Goal: Task Accomplishment & Management: Manage account settings

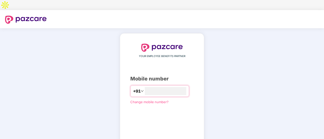
type input "**********"
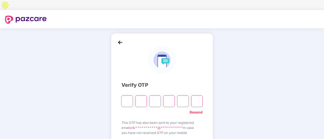
type input "*"
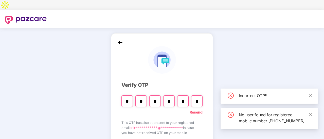
type input "*"
click at [149, 96] on input "*" at bounding box center [154, 102] width 11 height 12
click at [146, 96] on input "*" at bounding box center [140, 102] width 11 height 12
type input "*"
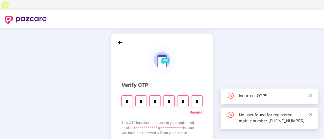
type input "*"
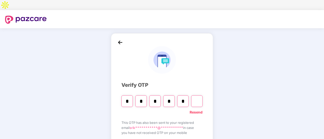
type input "*"
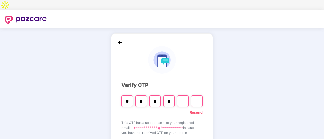
type input "*"
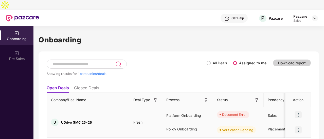
scroll to position [7, 0]
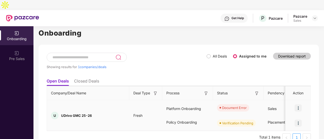
click at [261, 101] on div "Document Error" at bounding box center [238, 108] width 51 height 15
click at [301, 105] on img at bounding box center [297, 108] width 7 height 7
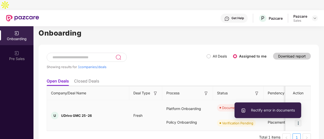
click at [278, 115] on li "Rectify error in documents" at bounding box center [267, 110] width 67 height 11
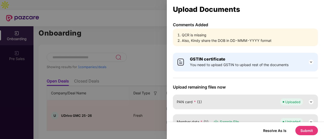
click at [248, 65] on span "You need to upload GSTIN to upload rest of the documents" at bounding box center [239, 65] width 98 height 6
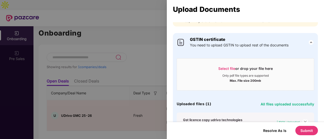
scroll to position [0, 0]
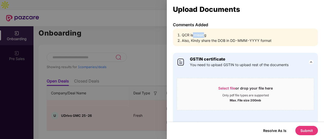
drag, startPoint x: 203, startPoint y: 36, endPoint x: 190, endPoint y: 36, distance: 13.4
click at [190, 36] on li "QCR is missing" at bounding box center [248, 35] width 132 height 6
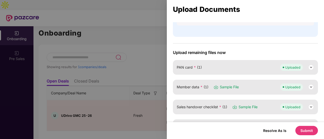
scroll to position [177, 0]
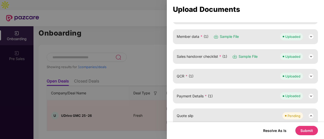
click at [226, 37] on span "Sample File" at bounding box center [228, 37] width 19 height 6
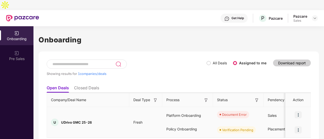
click at [169, 109] on div "Platform Onboarding" at bounding box center [187, 116] width 51 height 14
click at [296, 112] on img at bounding box center [297, 115] width 7 height 7
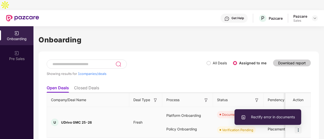
click at [280, 115] on span "Rectify error in documents" at bounding box center [267, 118] width 54 height 6
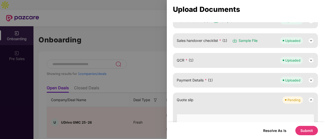
scroll to position [76, 0]
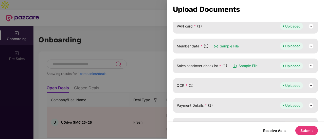
click at [213, 46] on img at bounding box center [215, 46] width 5 height 5
click at [188, 44] on span "Member data * (1)" at bounding box center [192, 47] width 32 height 6
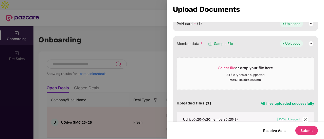
scroll to position [25, 0]
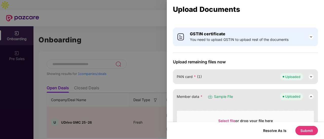
click at [143, 28] on div at bounding box center [162, 69] width 324 height 139
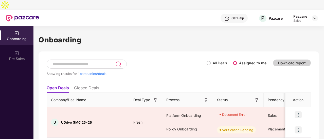
click at [37, 15] on img at bounding box center [22, 18] width 33 height 7
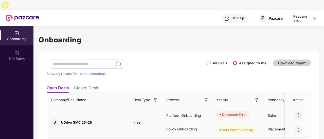
click at [226, 112] on div "Document Error" at bounding box center [234, 114] width 25 height 5
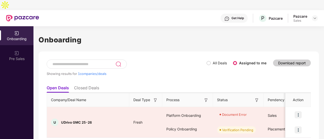
click at [163, 60] on div "Showing results for 1 companies/deals" at bounding box center [127, 71] width 160 height 23
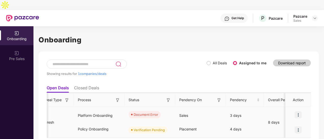
scroll to position [0, 89]
click at [301, 112] on img at bounding box center [297, 115] width 7 height 7
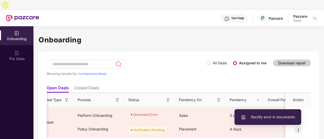
click at [235, 66] on div "Showing results for 1 companies/deals All Deals Assigned to me Download report" at bounding box center [179, 71] width 264 height 23
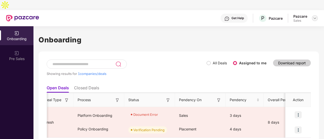
click at [315, 16] on img at bounding box center [314, 18] width 4 height 4
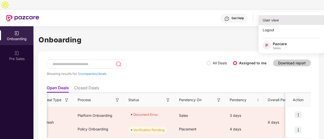
click at [285, 23] on div "User view" at bounding box center [291, 20] width 66 height 10
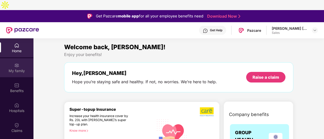
click at [10, 65] on div "My family" at bounding box center [16, 67] width 33 height 19
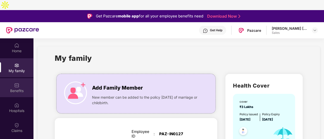
click at [1, 78] on div "Benefits" at bounding box center [16, 87] width 33 height 19
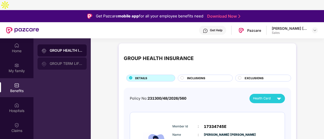
click at [69, 58] on div "GROUP TERM LIFE INSURANCE" at bounding box center [61, 64] width 49 height 12
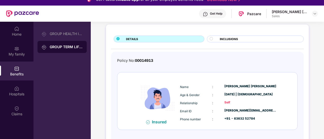
scroll to position [28, 0]
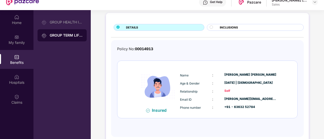
click at [227, 25] on span "INCLUSIONS" at bounding box center [228, 27] width 18 height 5
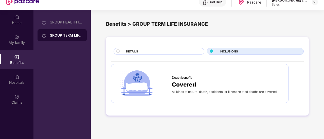
scroll to position [0, 0]
click at [36, 17] on div "GROUP HEALTH INSURANCE GROUP TERM LIFE INSURANCE" at bounding box center [61, 79] width 57 height 139
click at [55, 16] on div "GROUP HEALTH INSURANCE" at bounding box center [61, 22] width 49 height 12
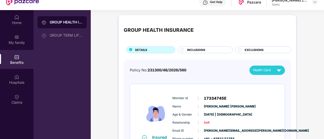
click at [211, 48] on div "INCLUSIONS" at bounding box center [206, 50] width 45 height 5
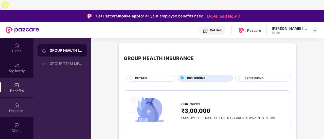
click at [27, 98] on div "Hospitals" at bounding box center [16, 107] width 33 height 19
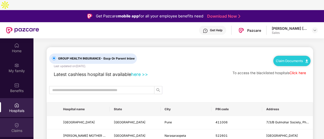
click at [22, 118] on div "Claims" at bounding box center [16, 127] width 33 height 19
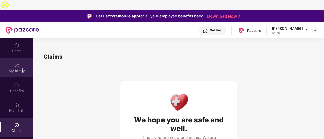
click at [22, 69] on div "My family" at bounding box center [16, 71] width 33 height 5
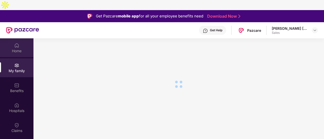
click at [23, 46] on div "Home" at bounding box center [16, 47] width 33 height 19
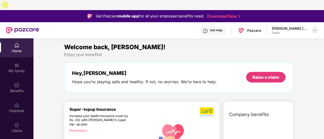
click at [314, 28] on img at bounding box center [314, 30] width 4 height 4
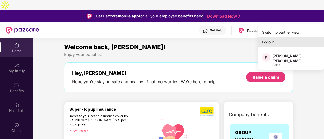
click at [300, 46] on div "Logout" at bounding box center [291, 42] width 66 height 10
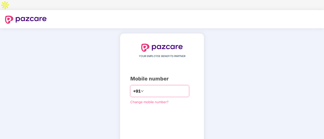
click at [155, 87] on input "number" at bounding box center [166, 91] width 42 height 8
type input "**********"
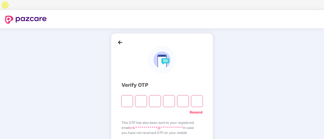
type input "*"
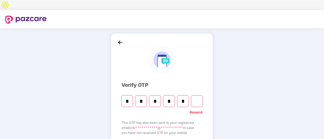
type input "*"
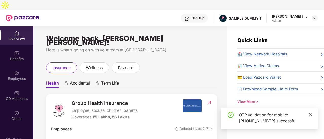
click at [310, 113] on icon "close" at bounding box center [310, 115] width 4 height 4
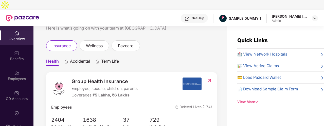
scroll to position [20, 0]
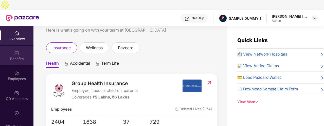
click at [25, 46] on div "Benefits" at bounding box center [16, 55] width 33 height 19
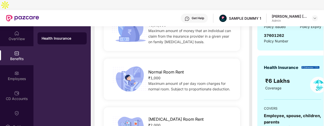
scroll to position [127, 0]
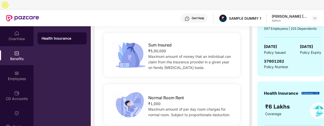
click at [153, 95] on span "Normal Room Rent" at bounding box center [165, 98] width 35 height 6
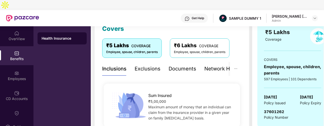
click at [159, 62] on div "Inclusions Exclusions Documents Network Hospitals" at bounding box center [175, 69] width 146 height 14
click at [158, 65] on div "Exclusions" at bounding box center [147, 69] width 26 height 8
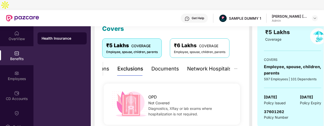
click at [207, 65] on div "Network Hospitals" at bounding box center [209, 69] width 44 height 8
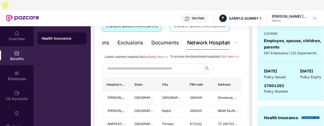
scroll to position [110, 0]
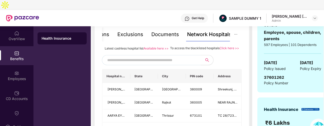
click at [178, 58] on input "text" at bounding box center [150, 60] width 87 height 8
type input "*********"
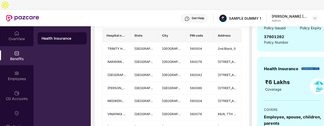
scroll to position [118, 0]
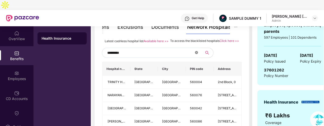
click at [196, 51] on icon "close-circle" at bounding box center [196, 52] width 3 height 3
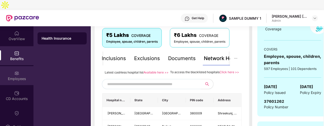
click at [26, 66] on div "Employees" at bounding box center [16, 75] width 33 height 19
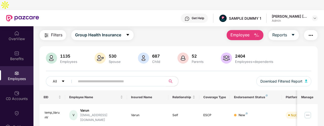
scroll to position [14, 0]
click at [251, 30] on button "Employee" at bounding box center [244, 35] width 37 height 10
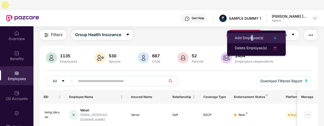
click at [251, 38] on div "Add Employee(s)" at bounding box center [248, 38] width 29 height 6
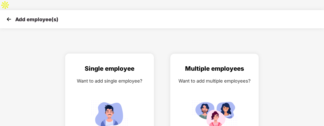
click at [129, 79] on div "Single employee Want to add single employee?" at bounding box center [109, 108] width 78 height 88
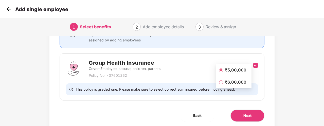
scroll to position [77, 0]
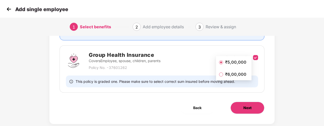
click at [248, 102] on button "Next" at bounding box center [247, 108] width 34 height 12
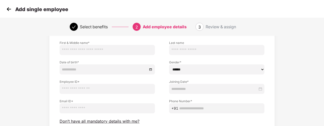
scroll to position [51, 0]
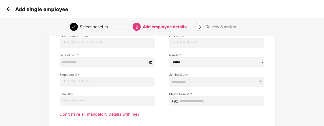
click at [135, 112] on span "Don’t have all mandatory details with me?" at bounding box center [99, 114] width 80 height 5
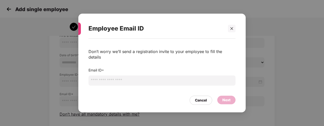
click at [139, 78] on input "email" at bounding box center [161, 81] width 147 height 10
click at [176, 68] on div "Email ID *" at bounding box center [161, 78] width 147 height 21
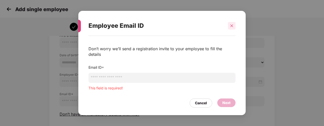
click at [230, 28] on icon "close" at bounding box center [232, 26] width 4 height 4
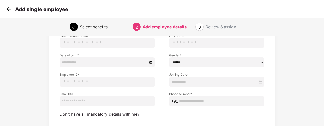
click at [11, 11] on img at bounding box center [9, 9] width 8 height 8
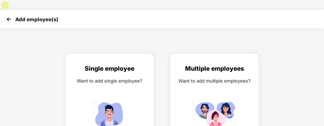
click at [11, 15] on img at bounding box center [9, 19] width 8 height 8
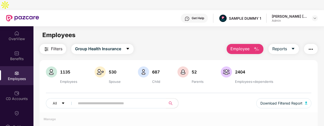
click at [307, 44] on button "button" at bounding box center [311, 49] width 14 height 10
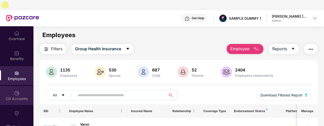
click at [29, 86] on div "CD Accounts" at bounding box center [16, 95] width 33 height 19
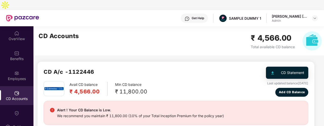
click at [305, 69] on img "button" at bounding box center [305, 72] width 6 height 6
click at [303, 69] on img "button" at bounding box center [305, 72] width 6 height 6
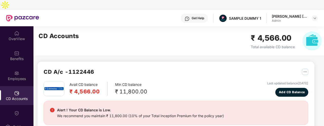
click at [285, 62] on div "CD A/c - 1122446 Avail CD balance ₹ 4,566.00 Min CD balance ₹ 11,800.00 Last up…" at bounding box center [175, 115] width 276 height 107
click at [283, 88] on button "Add CD Balance" at bounding box center [291, 92] width 33 height 9
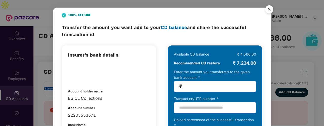
click at [268, 13] on img "Close" at bounding box center [269, 10] width 14 height 14
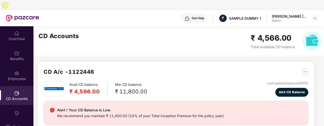
click at [203, 16] on div "Get Help" at bounding box center [197, 18] width 12 height 4
